Goal: Find specific page/section: Find specific page/section

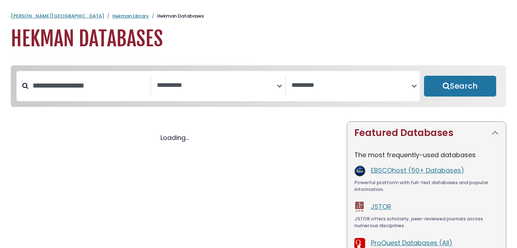
select select "Database Subject Filter"
select select "Database Vendors Filter"
select select "Database Subject Filter"
select select "Database Vendors Filter"
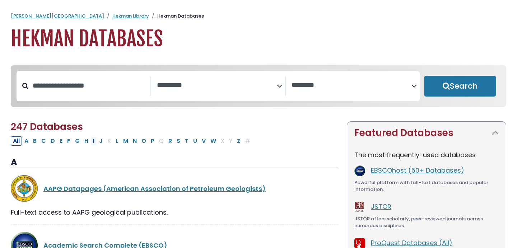
click at [92, 144] on button "I" at bounding box center [94, 141] width 6 height 9
select select "Database Subject Filter"
select select "Database Vendors Filter"
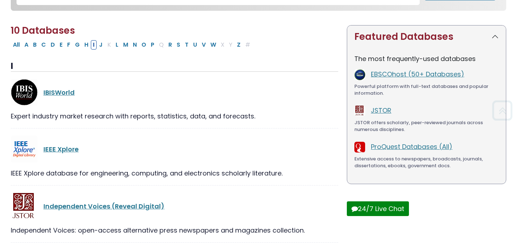
scroll to position [103, 0]
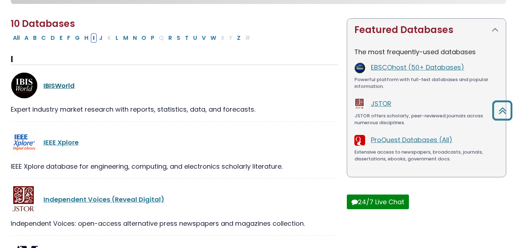
click at [61, 88] on link "IBISWorld" at bounding box center [58, 85] width 31 height 9
